Goal: Information Seeking & Learning: Find specific fact

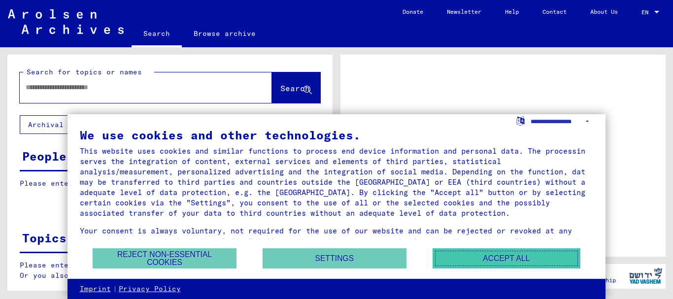
click at [483, 260] on button "Accept all" at bounding box center [506, 258] width 148 height 20
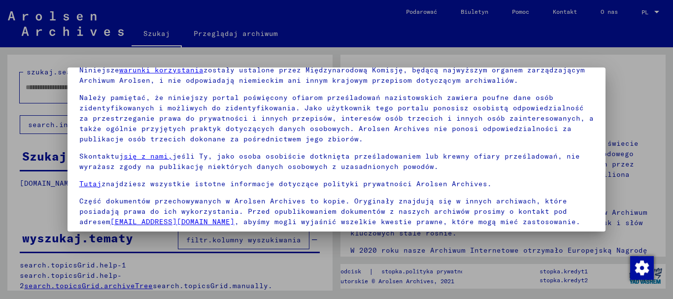
scroll to position [79, 0]
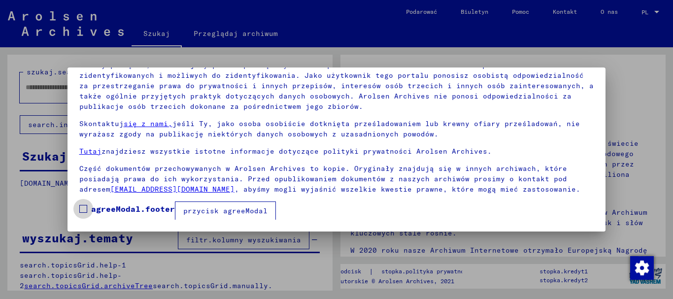
click at [83, 206] on span at bounding box center [83, 209] width 8 height 8
click at [203, 206] on font "przycisk agreeModal" at bounding box center [225, 210] width 84 height 9
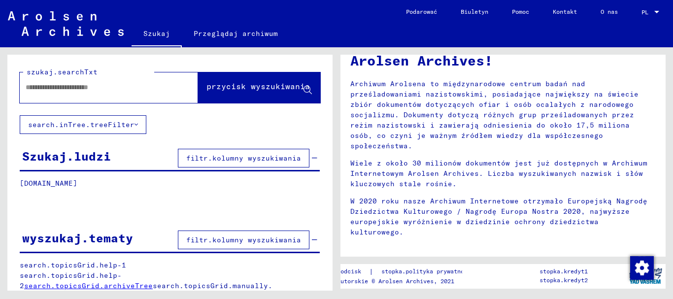
scroll to position [148, 0]
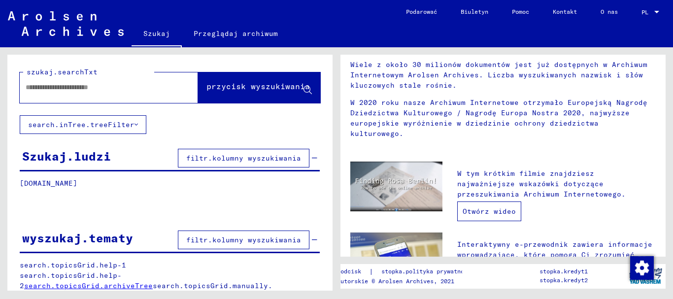
click at [471, 207] on font "Otwórz wideo" at bounding box center [488, 211] width 53 height 9
click at [232, 160] on font "filtr.kolumny wyszukiwania" at bounding box center [243, 158] width 115 height 9
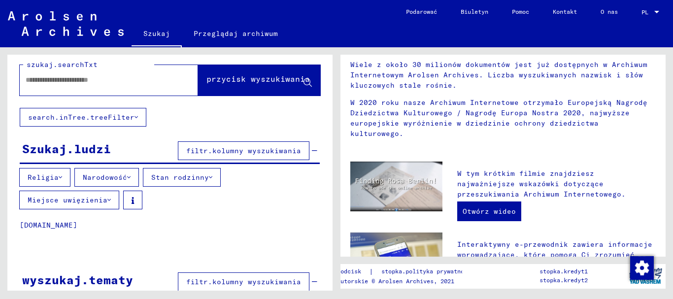
scroll to position [0, 0]
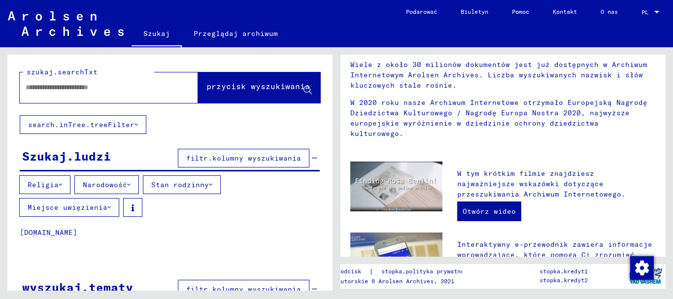
click at [97, 91] on input "text" at bounding box center [97, 87] width 143 height 10
type input "**********"
click at [127, 183] on icon at bounding box center [128, 184] width 3 height 7
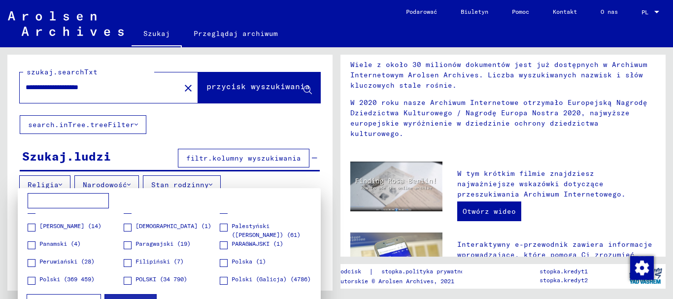
scroll to position [1034, 0]
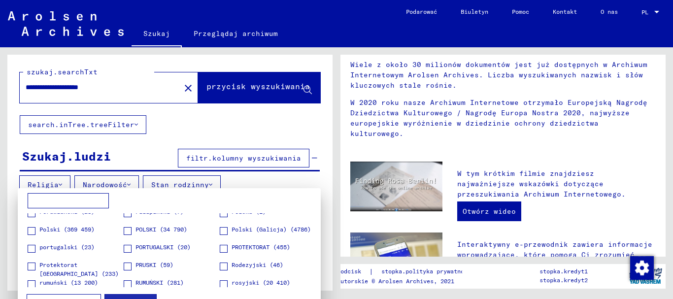
click at [126, 231] on span at bounding box center [128, 231] width 8 height 8
click at [263, 178] on div at bounding box center [336, 149] width 673 height 299
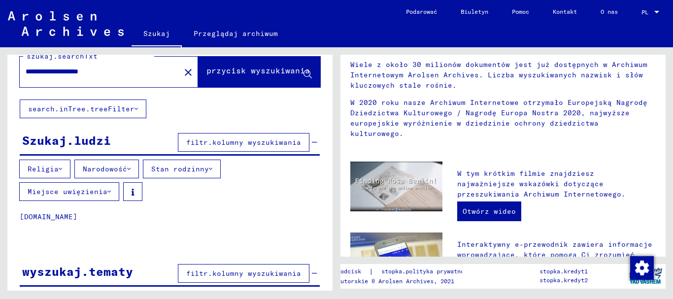
scroll to position [0, 0]
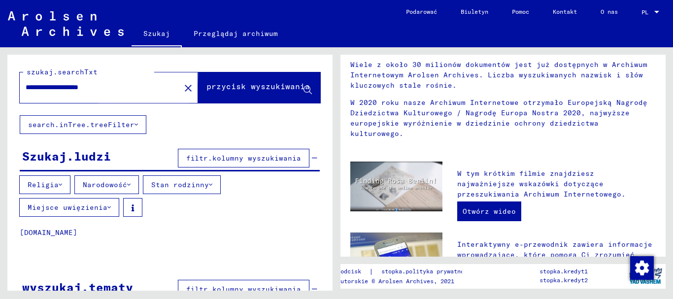
click at [250, 84] on font "przycisk wyszukiwania" at bounding box center [257, 86] width 103 height 10
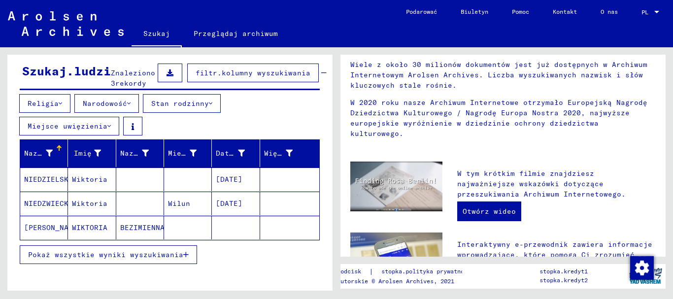
scroll to position [98, 0]
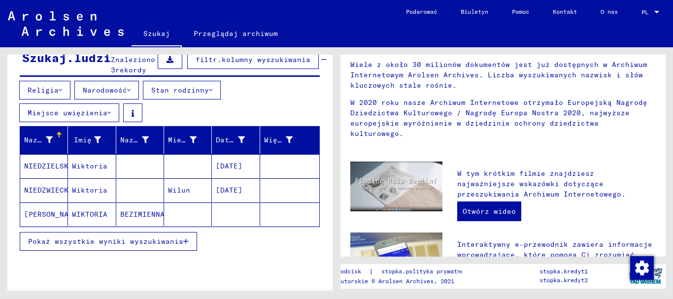
click at [131, 238] on font "Pokaż wszystkie wyniki wyszukiwania" at bounding box center [105, 241] width 155 height 9
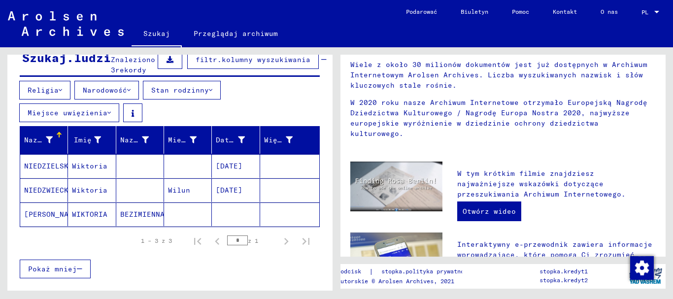
click at [55, 215] on font "[PERSON_NAME]" at bounding box center [53, 214] width 58 height 9
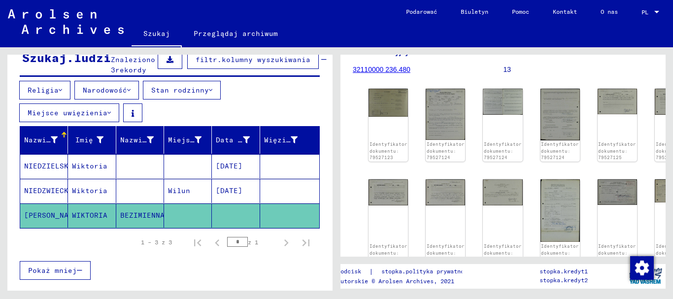
scroll to position [49, 0]
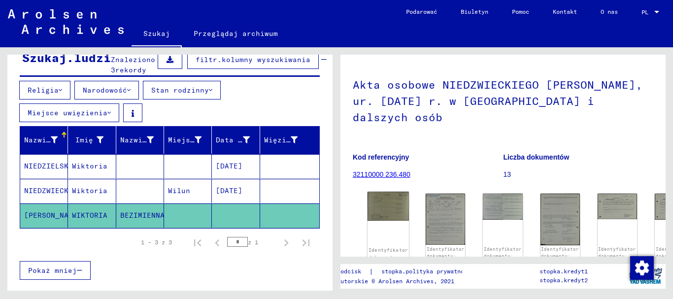
click at [388, 195] on img at bounding box center [387, 206] width 41 height 29
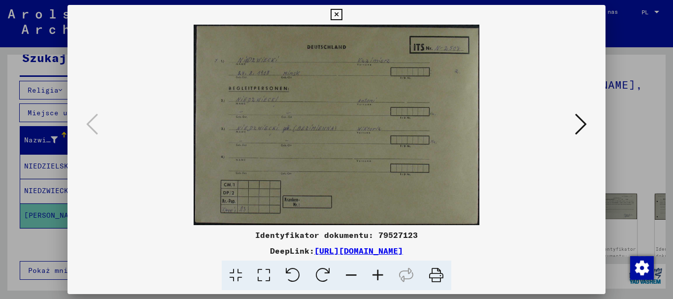
click at [580, 125] on icon at bounding box center [581, 124] width 12 height 24
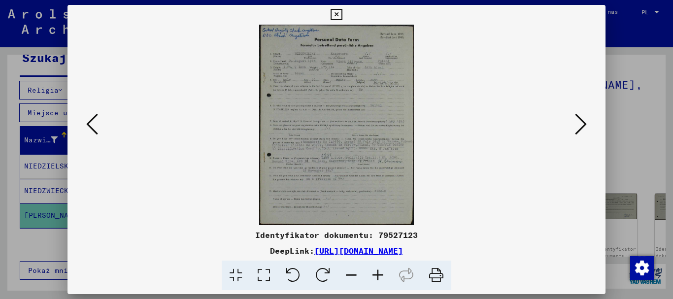
click at [335, 125] on img at bounding box center [336, 125] width 471 height 200
click at [89, 128] on icon at bounding box center [92, 124] width 12 height 24
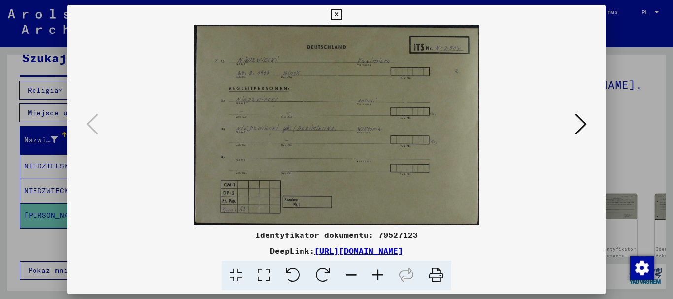
click at [332, 16] on icon at bounding box center [335, 15] width 11 height 12
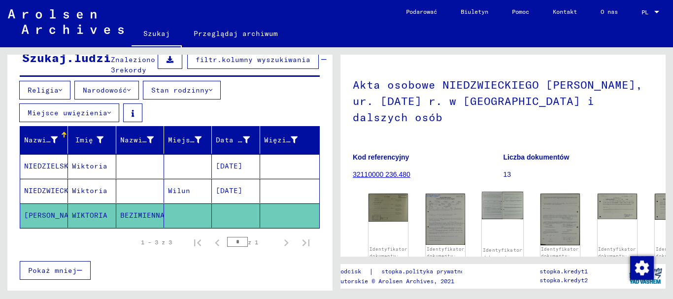
click at [501, 195] on img at bounding box center [501, 206] width 41 height 28
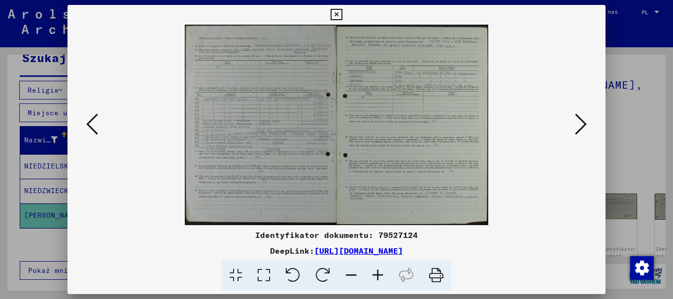
click at [376, 100] on img at bounding box center [336, 125] width 471 height 200
click at [229, 273] on icon at bounding box center [236, 275] width 28 height 30
click at [261, 271] on icon at bounding box center [264, 275] width 28 height 30
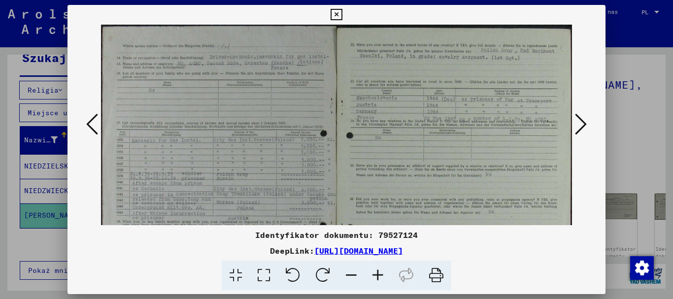
click at [417, 148] on img at bounding box center [336, 180] width 471 height 311
click at [577, 124] on icon at bounding box center [581, 124] width 12 height 24
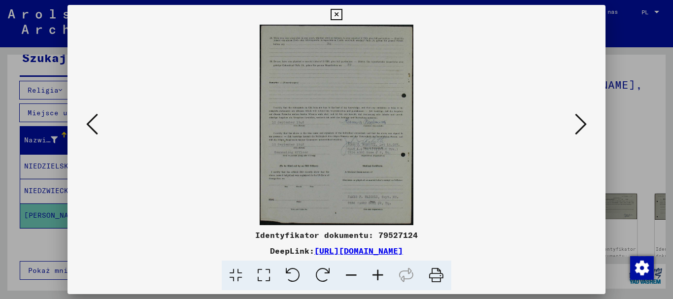
click at [268, 275] on icon at bounding box center [264, 275] width 28 height 30
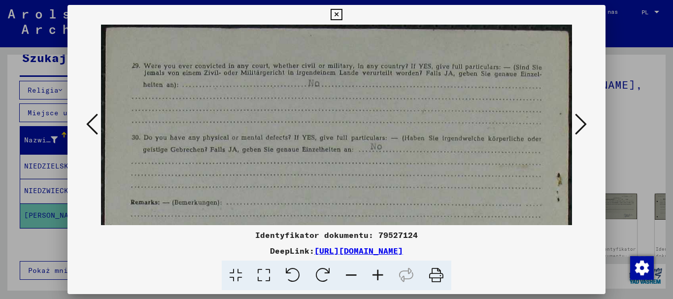
click at [580, 128] on icon at bounding box center [581, 124] width 12 height 24
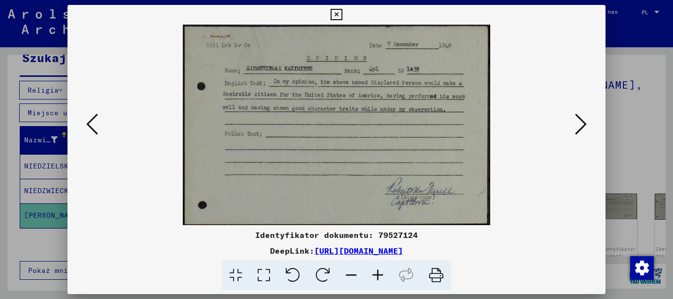
click at [268, 277] on icon at bounding box center [264, 275] width 28 height 30
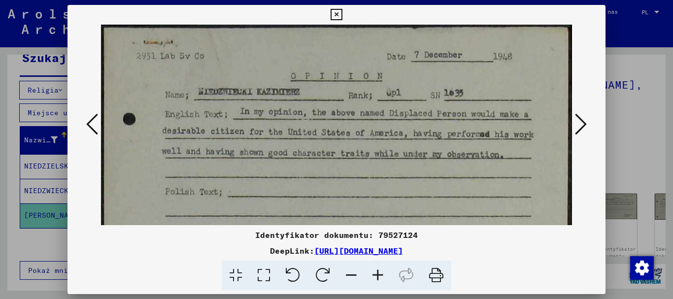
click at [339, 14] on icon at bounding box center [335, 15] width 11 height 12
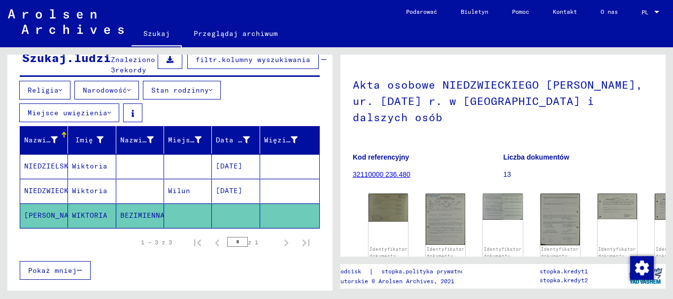
click at [97, 191] on font "Wiktoria" at bounding box center [89, 190] width 35 height 9
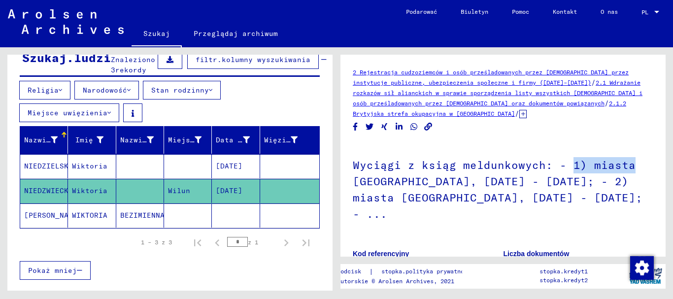
drag, startPoint x: 566, startPoint y: 165, endPoint x: 629, endPoint y: 163, distance: 63.1
click at [629, 163] on h1 "Wyciągi z ksiąg meldunkowych: - 1) miasta [GEOGRAPHIC_DATA], [DATE] - [DATE]; -…" at bounding box center [503, 188] width 300 height 92
click at [636, 169] on h1 "Wyciągi z ksiąg meldunkowych: - 1) miasta [GEOGRAPHIC_DATA], [DATE] - [DATE]; -…" at bounding box center [503, 188] width 300 height 92
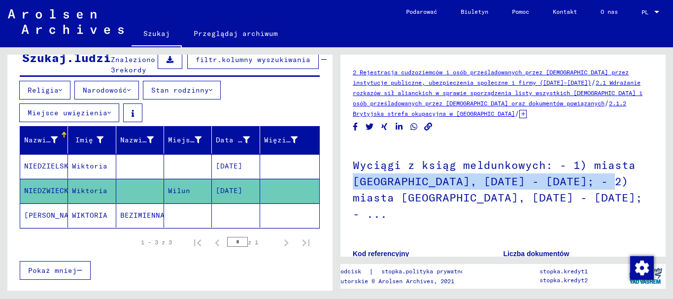
drag, startPoint x: 353, startPoint y: 185, endPoint x: 642, endPoint y: 183, distance: 289.5
click at [642, 183] on h1 "Wyciągi z ksiąg meldunkowych: - 1) miasta [GEOGRAPHIC_DATA], [DATE] - [DATE]; -…" at bounding box center [503, 188] width 300 height 92
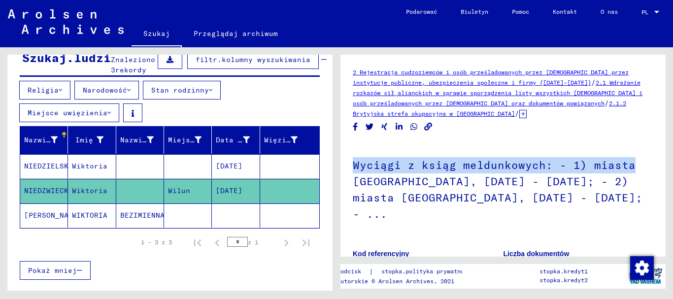
drag, startPoint x: 353, startPoint y: 164, endPoint x: 628, endPoint y: 164, distance: 274.7
click at [628, 164] on h1 "Wyciągi z ksiąg meldunkowych: - 1) miasta [GEOGRAPHIC_DATA], [DATE] - [DATE]; -…" at bounding box center [503, 188] width 300 height 92
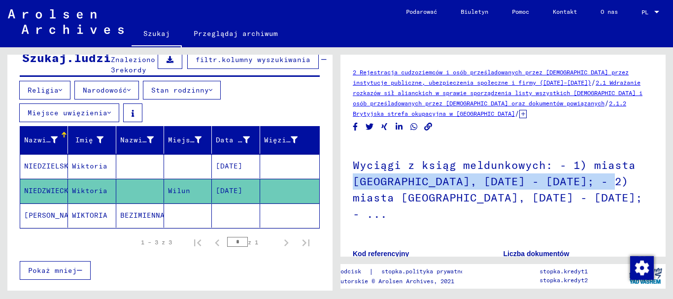
drag, startPoint x: 353, startPoint y: 182, endPoint x: 659, endPoint y: 175, distance: 306.3
click at [659, 175] on div "2 Rejestracja cudzoziemców i osób prześladowanych przez [DEMOGRAPHIC_DATA] prze…" at bounding box center [502, 156] width 325 height 202
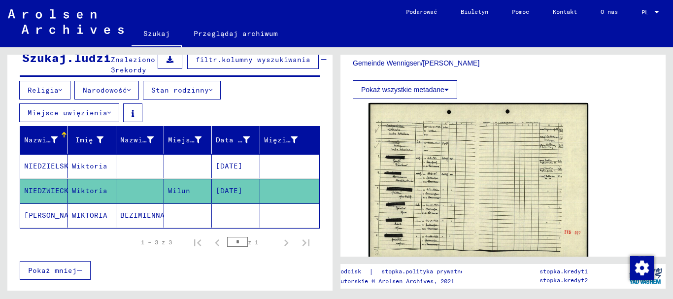
scroll to position [394, 0]
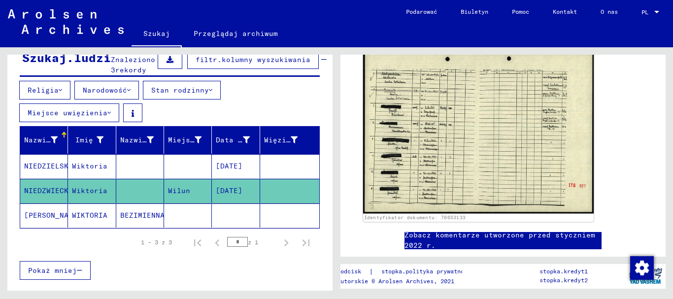
click at [485, 151] on img at bounding box center [478, 132] width 230 height 164
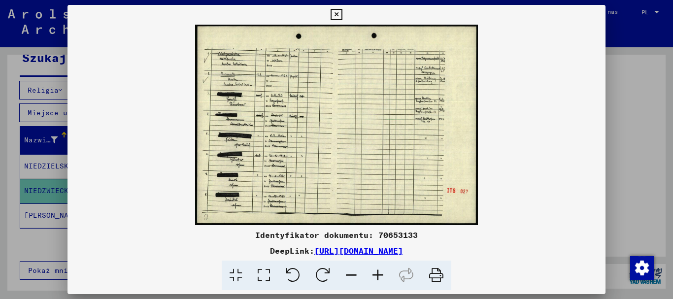
click at [263, 274] on icon at bounding box center [264, 275] width 28 height 30
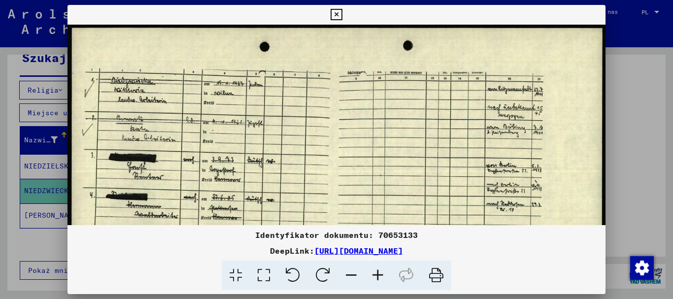
click at [318, 128] on img at bounding box center [336, 216] width 538 height 382
click at [312, 127] on img at bounding box center [336, 216] width 538 height 382
click at [261, 276] on icon at bounding box center [264, 275] width 28 height 30
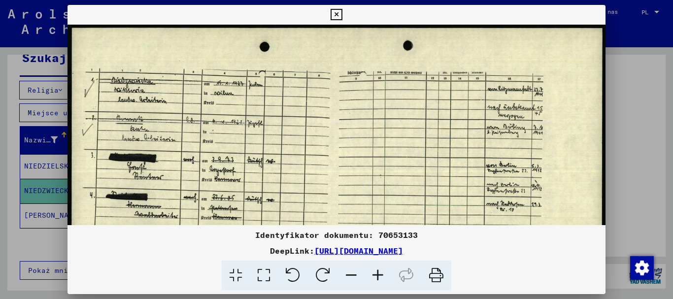
click at [275, 204] on img at bounding box center [336, 216] width 538 height 382
click at [336, 13] on icon at bounding box center [335, 15] width 11 height 12
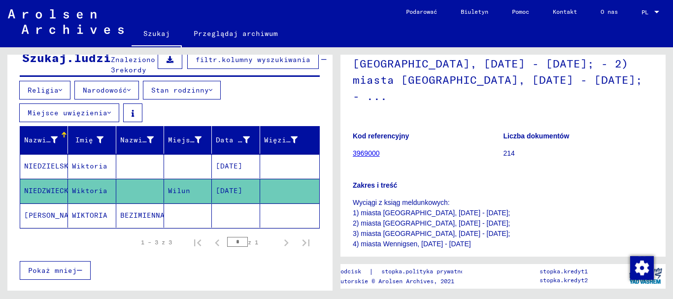
scroll to position [49, 0]
